Goal: Task Accomplishment & Management: Manage account settings

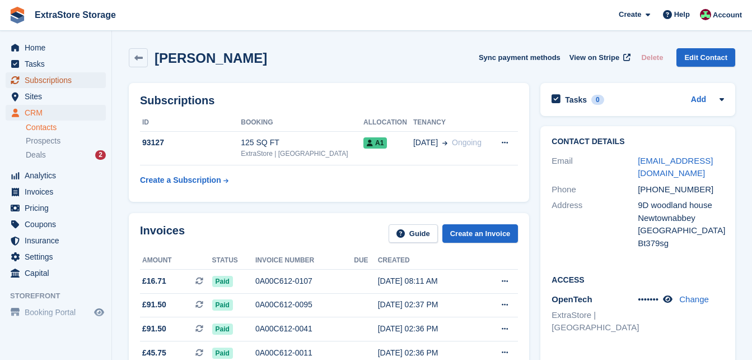
click at [56, 81] on span "Subscriptions" at bounding box center [58, 80] width 67 height 16
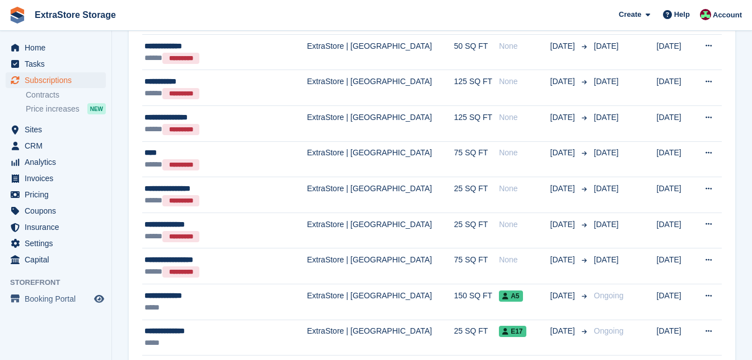
scroll to position [1665, 0]
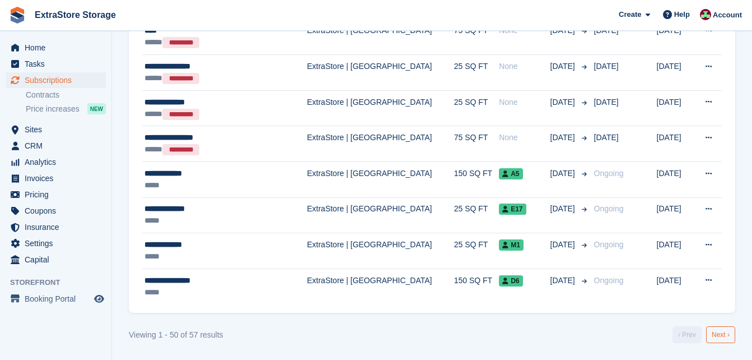
click at [723, 336] on link "Next ›" at bounding box center [721, 334] width 29 height 17
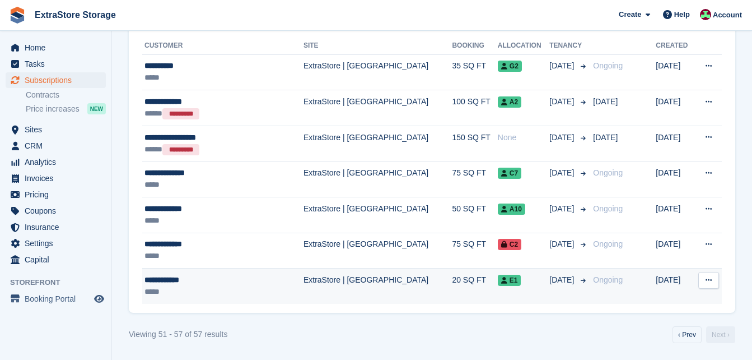
scroll to position [21, 0]
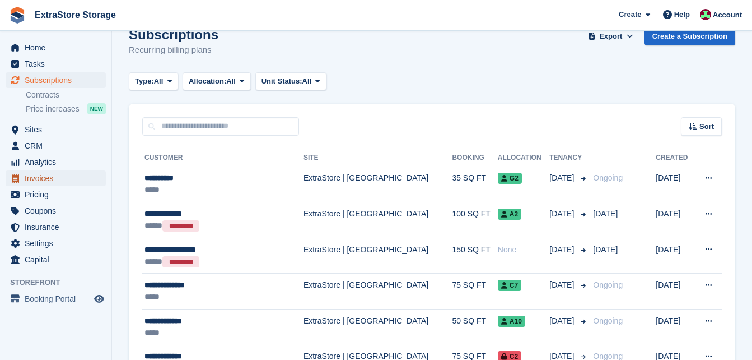
click at [52, 179] on span "Invoices" at bounding box center [58, 178] width 67 height 16
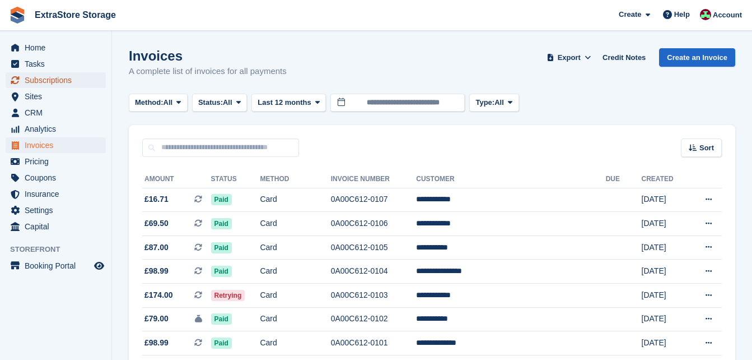
click at [46, 80] on span "Subscriptions" at bounding box center [58, 80] width 67 height 16
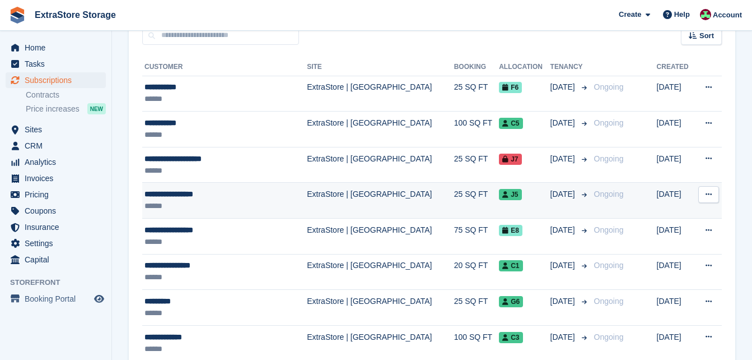
scroll to position [224, 0]
